Goal: Check status: Check status

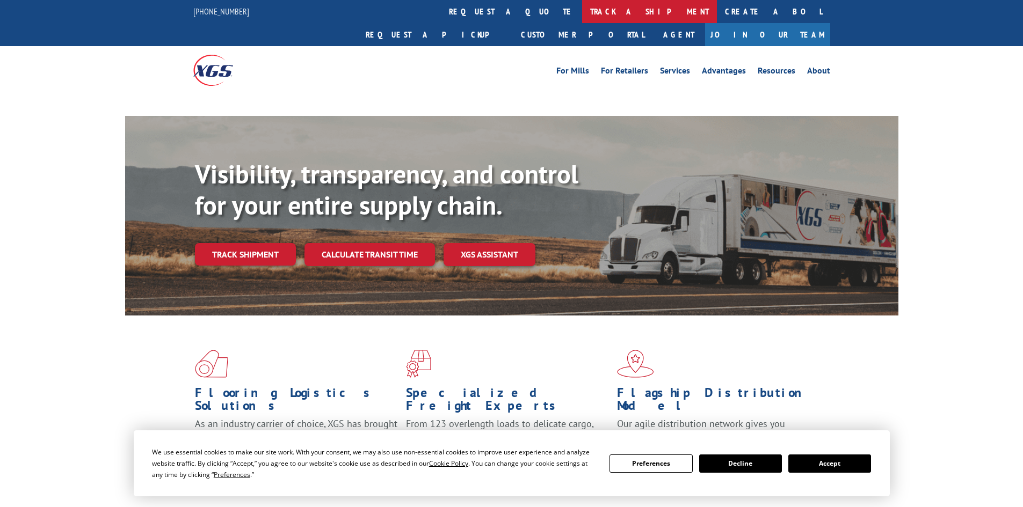
click at [582, 17] on link "track a shipment" at bounding box center [649, 11] width 135 height 23
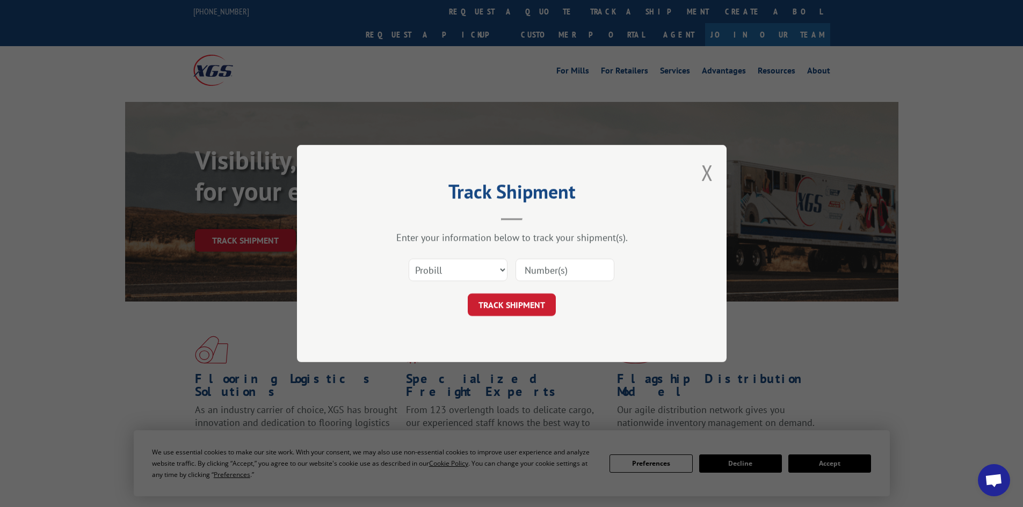
click at [548, 273] on input at bounding box center [564, 270] width 99 height 23
paste input "2843969"
type input "2843969"
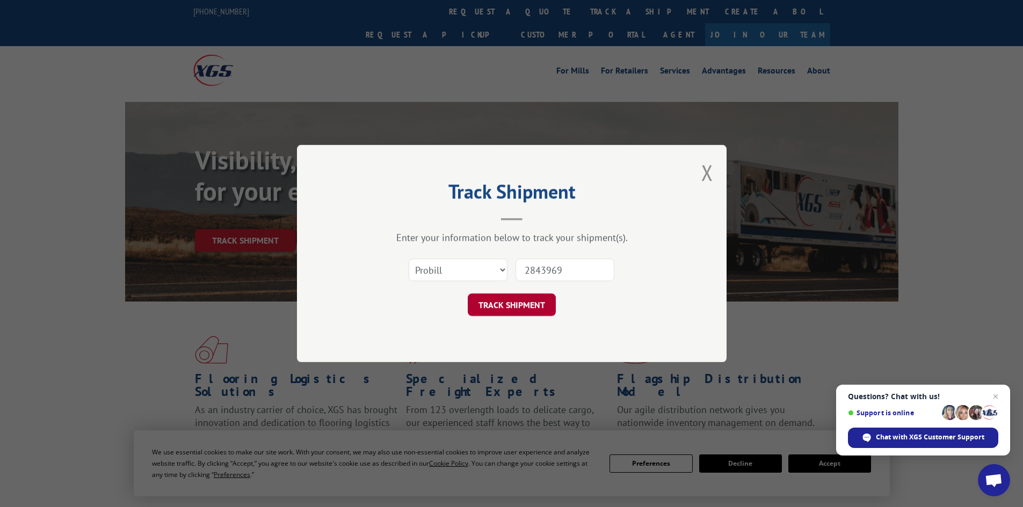
click at [521, 302] on button "TRACK SHIPMENT" at bounding box center [512, 305] width 88 height 23
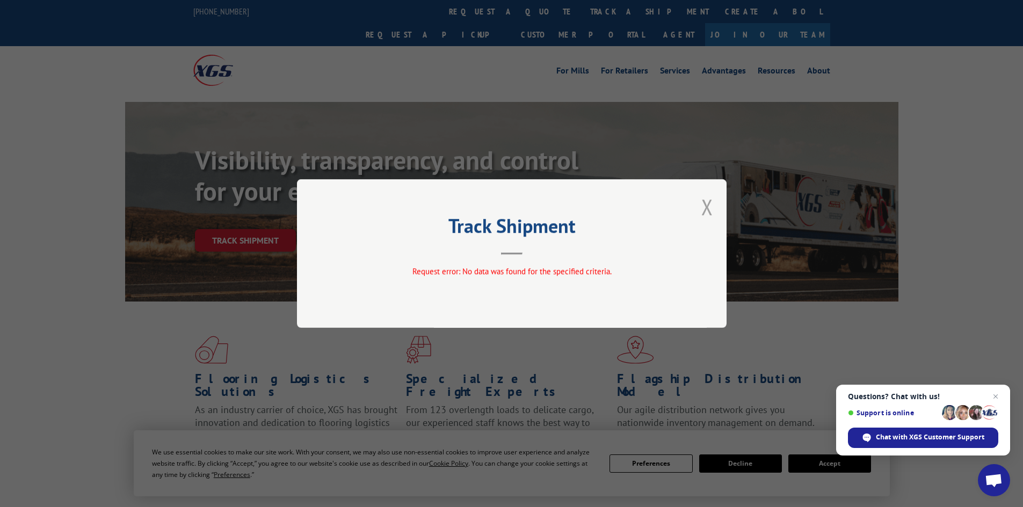
click at [703, 209] on button "Close modal" at bounding box center [707, 207] width 12 height 28
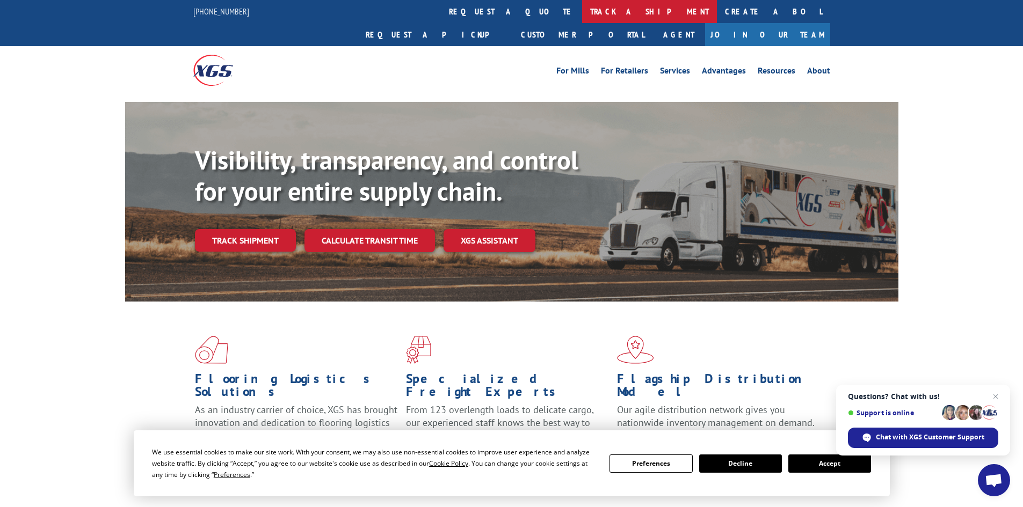
click at [582, 8] on link "track a shipment" at bounding box center [649, 11] width 135 height 23
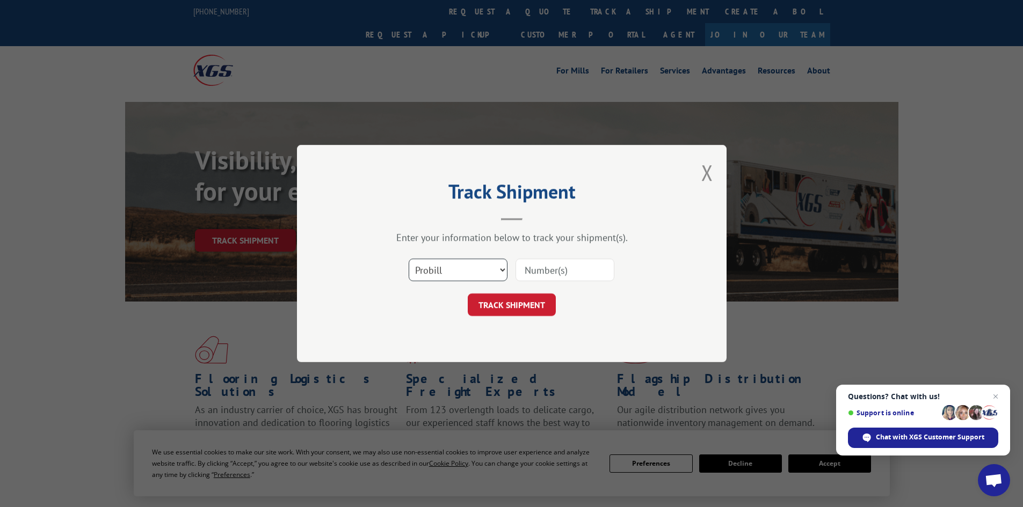
click at [472, 271] on select "Select category... Probill BOL PO" at bounding box center [458, 270] width 99 height 23
select select "bol"
click at [409, 259] on select "Select category... Probill BOL PO" at bounding box center [458, 270] width 99 height 23
click at [553, 274] on input at bounding box center [564, 270] width 99 height 23
paste input "2843969"
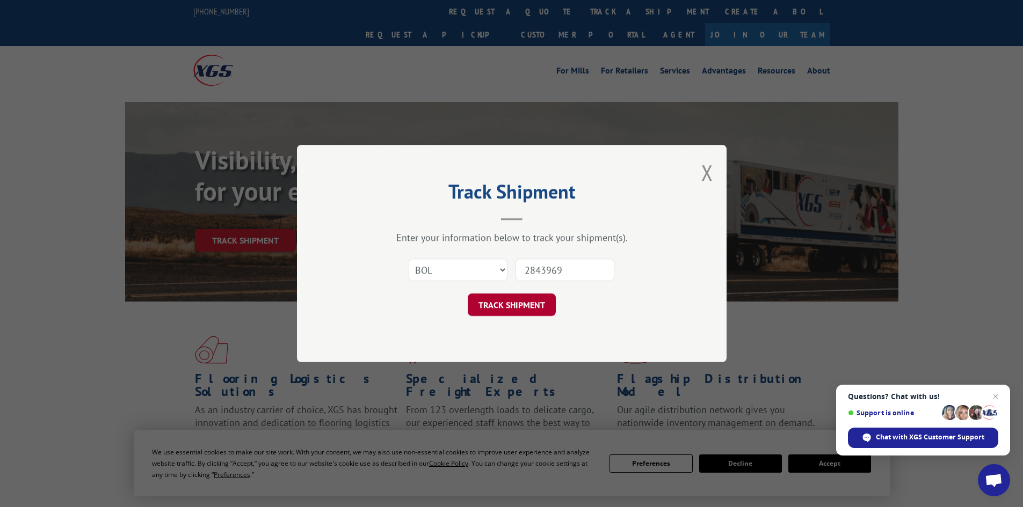
type input "2843969"
click at [532, 299] on button "TRACK SHIPMENT" at bounding box center [512, 305] width 88 height 23
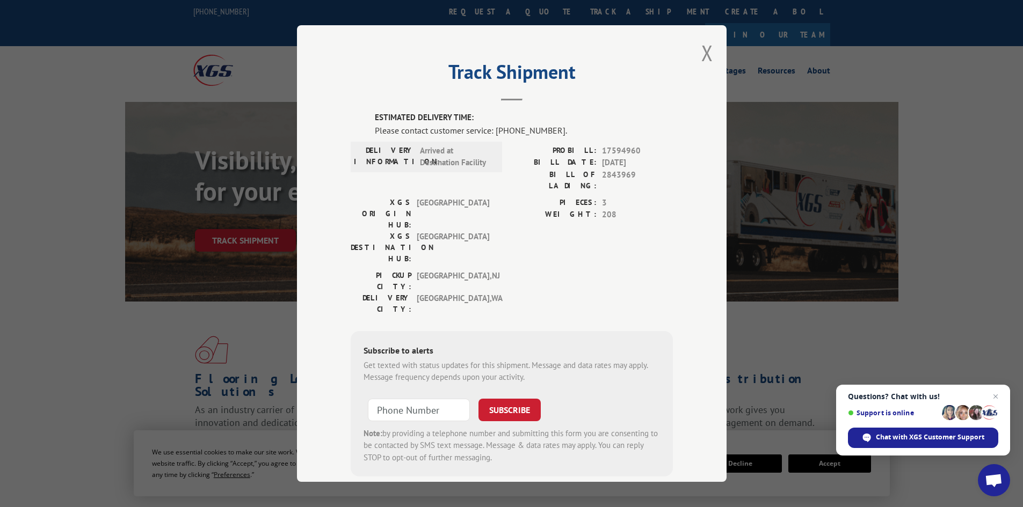
click at [480, 120] on label "ESTIMATED DELIVERY TIME:" at bounding box center [524, 118] width 298 height 12
click at [522, 115] on label "ESTIMATED DELIVERY TIME:" at bounding box center [524, 118] width 298 height 12
click at [997, 396] on span "Close chat" at bounding box center [995, 396] width 13 height 13
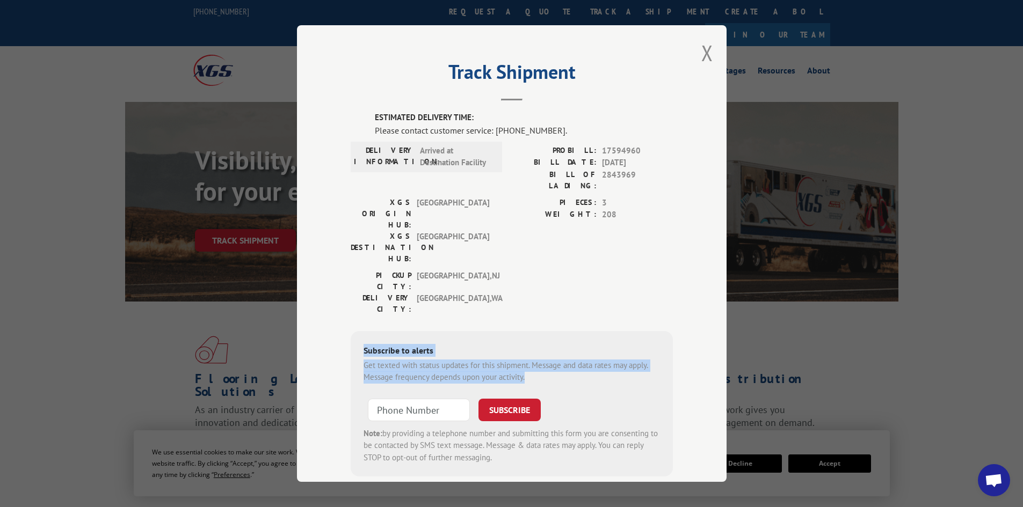
drag, startPoint x: 533, startPoint y: 314, endPoint x: 354, endPoint y: 289, distance: 181.0
click at [354, 331] on div "Subscribe to alerts Get texted with status updates for this shipment. Message a…" at bounding box center [512, 404] width 322 height 146
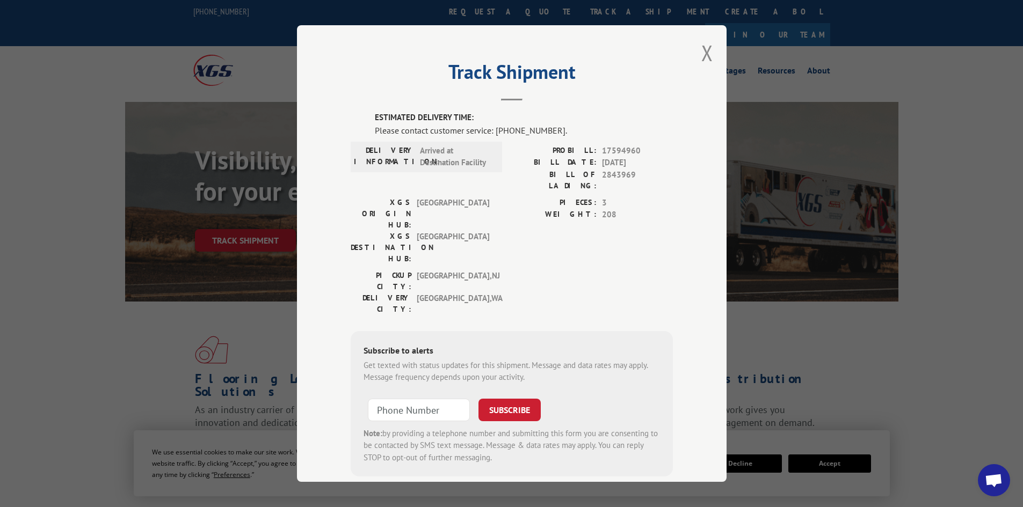
click at [494, 405] on div "Subscribe to alerts Get texted with status updates for this shipment. Message a…" at bounding box center [512, 404] width 322 height 146
drag, startPoint x: 490, startPoint y: 395, endPoint x: 357, endPoint y: 369, distance: 135.2
click at [357, 369] on div "Subscribe to alerts Get texted with status updates for this shipment. Message a…" at bounding box center [512, 404] width 322 height 146
drag, startPoint x: 485, startPoint y: 163, endPoint x: 416, endPoint y: 147, distance: 70.6
click at [420, 147] on span "Arrived at Destination Facility" at bounding box center [456, 157] width 72 height 24
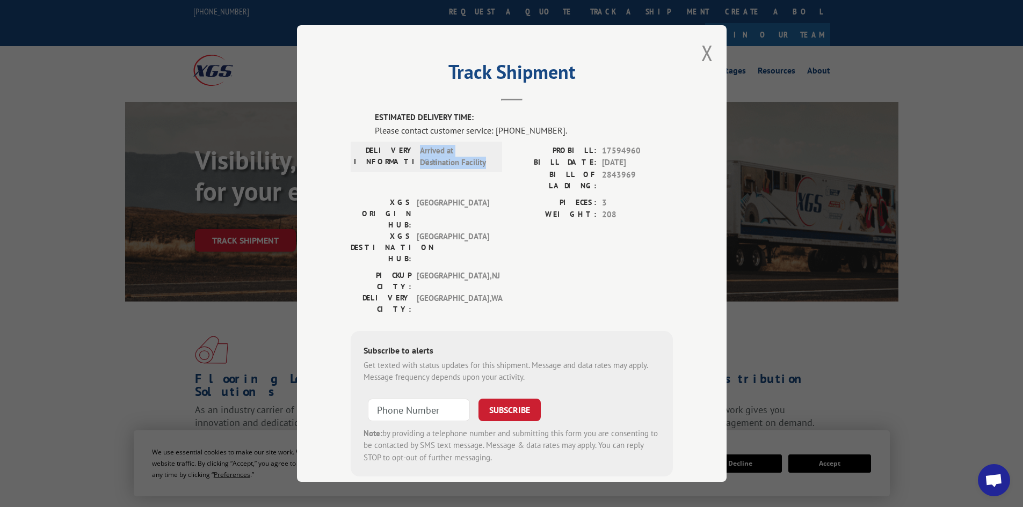
click at [483, 160] on span "Arrived at Destination Facility" at bounding box center [456, 157] width 72 height 24
drag, startPoint x: 487, startPoint y: 162, endPoint x: 416, endPoint y: 151, distance: 72.3
click at [420, 151] on span "Arrived at Destination Facility" at bounding box center [456, 157] width 72 height 24
click at [483, 164] on span "Arrived at Destination Facility" at bounding box center [456, 157] width 72 height 24
drag, startPoint x: 474, startPoint y: 118, endPoint x: 361, endPoint y: 113, distance: 113.4
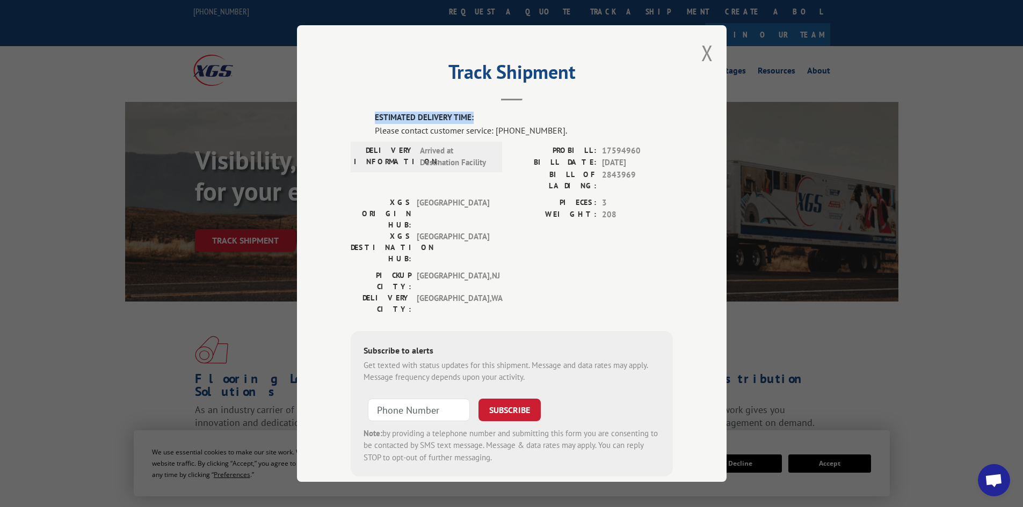
click at [361, 113] on div "ESTIMATED DELIVERY TIME: Please contact customer service: [PHONE_NUMBER]. DELIV…" at bounding box center [512, 294] width 322 height 365
click at [701, 49] on button "Close modal" at bounding box center [707, 53] width 12 height 28
